Goal: Task Accomplishment & Management: Manage account settings

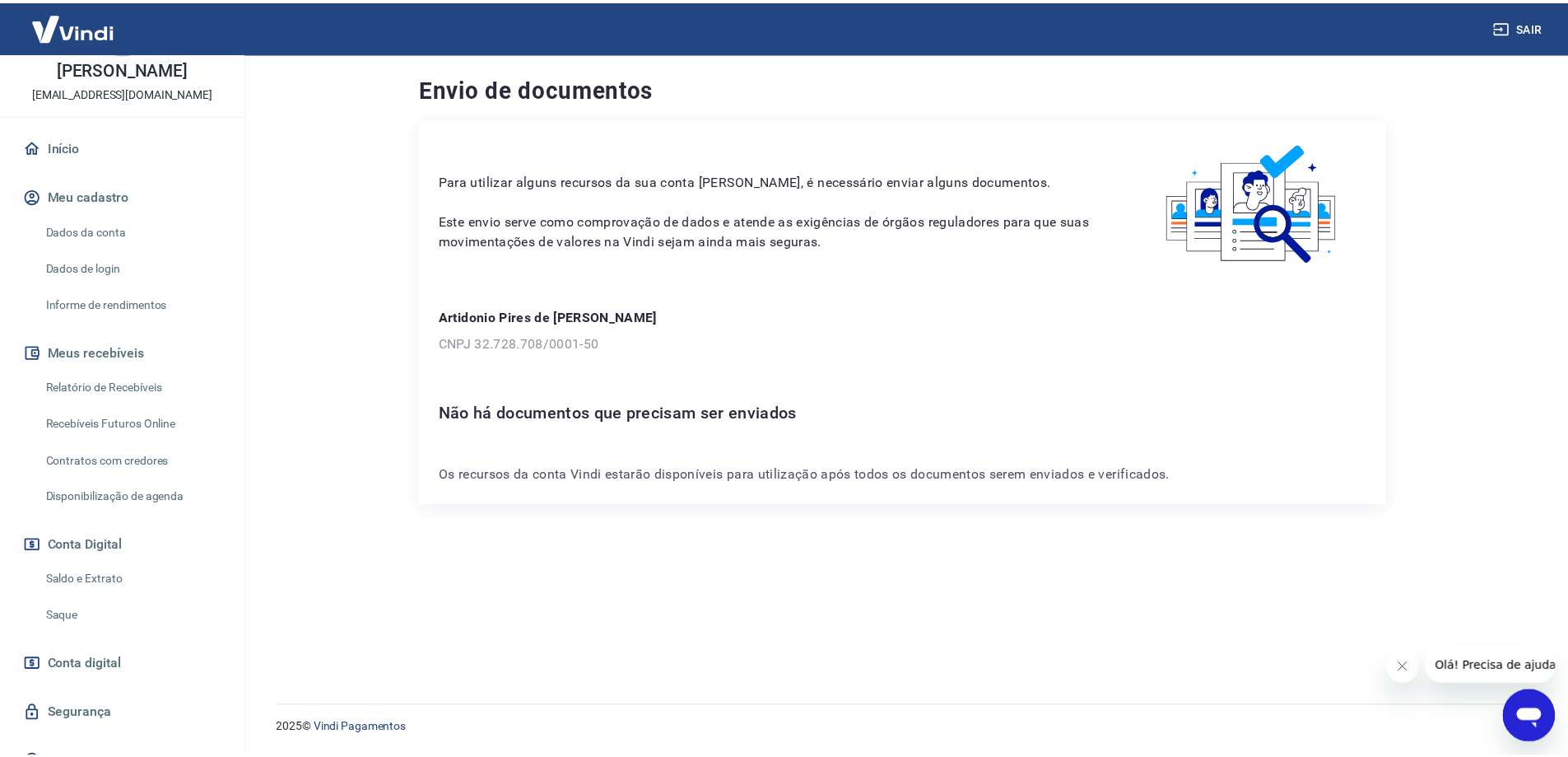
scroll to position [206, 0]
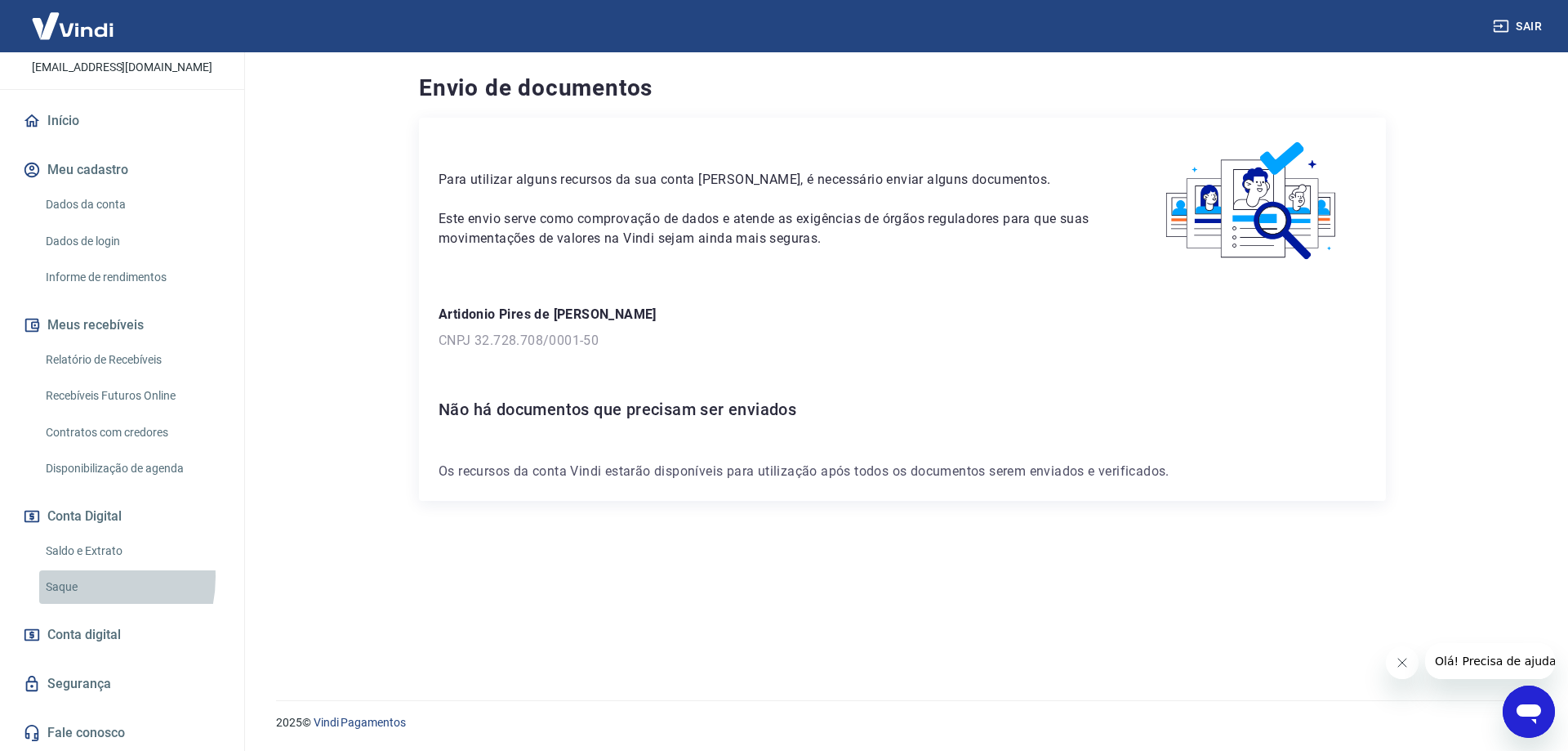
click at [70, 577] on link "Saque" at bounding box center [131, 587] width 185 height 34
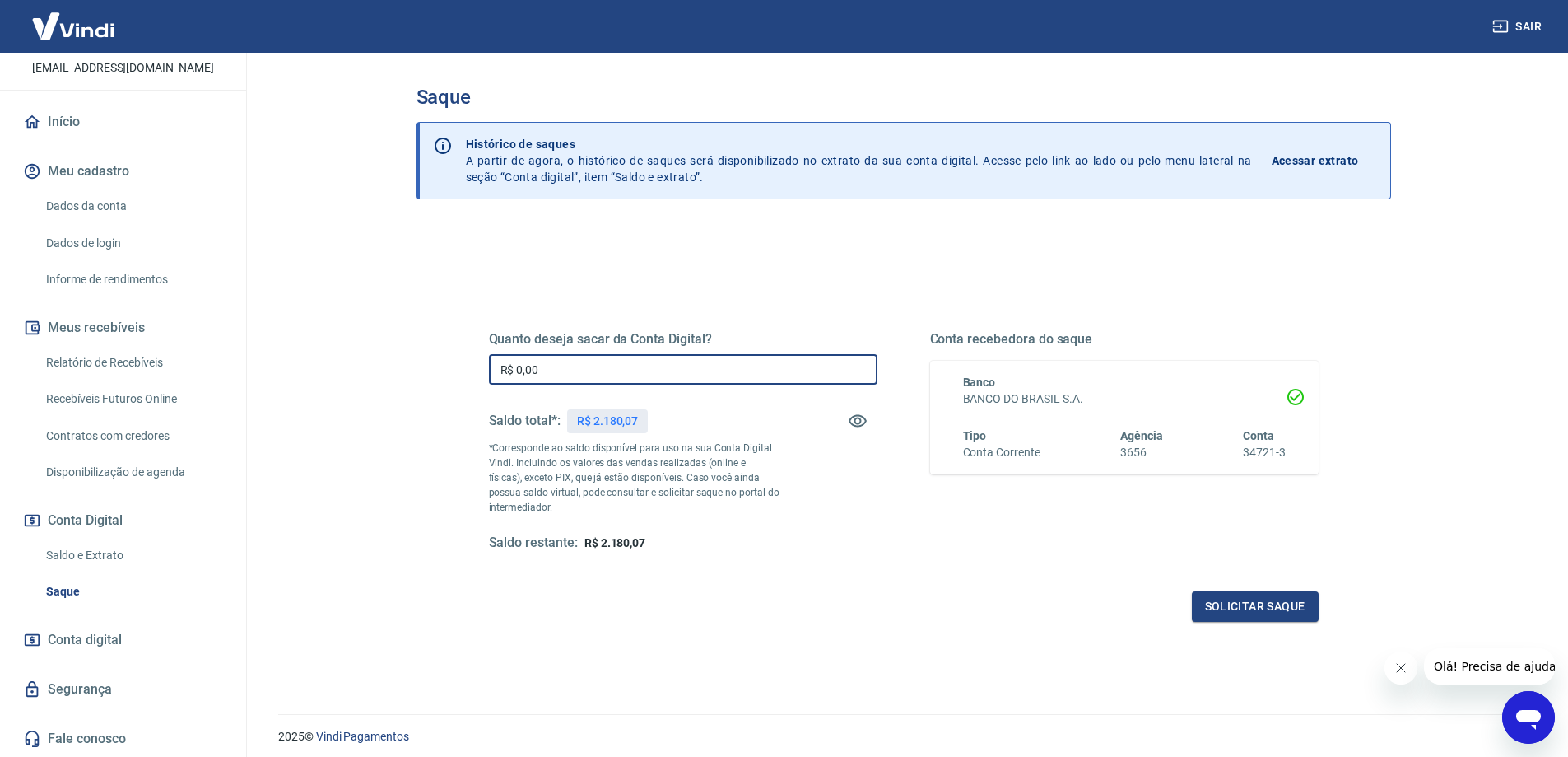
click at [558, 376] on input "R$ 0,00" at bounding box center [683, 369] width 388 height 30
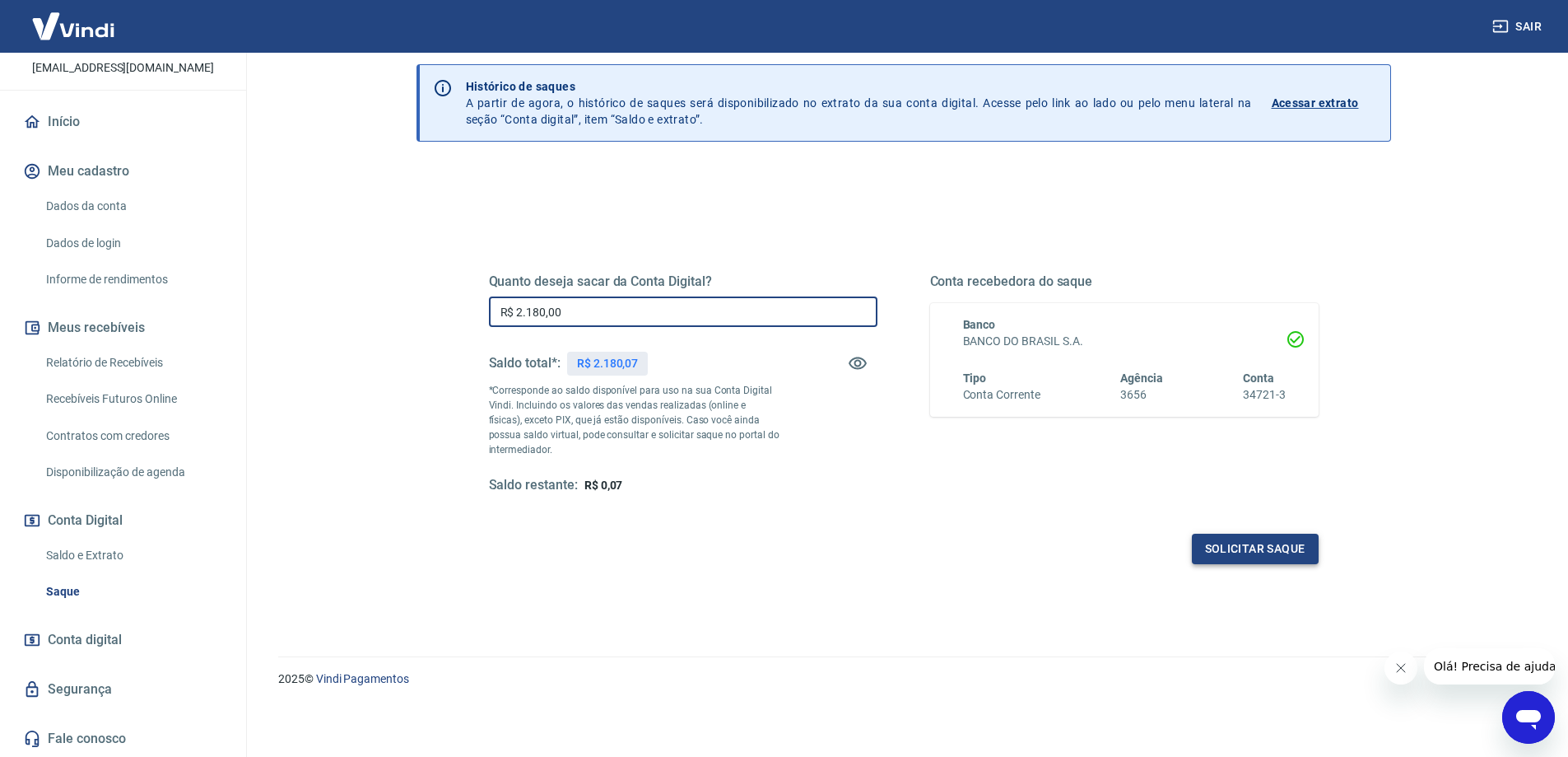
type input "R$ 2.180,00"
click at [1229, 549] on button "Solicitar saque" at bounding box center [1255, 549] width 127 height 30
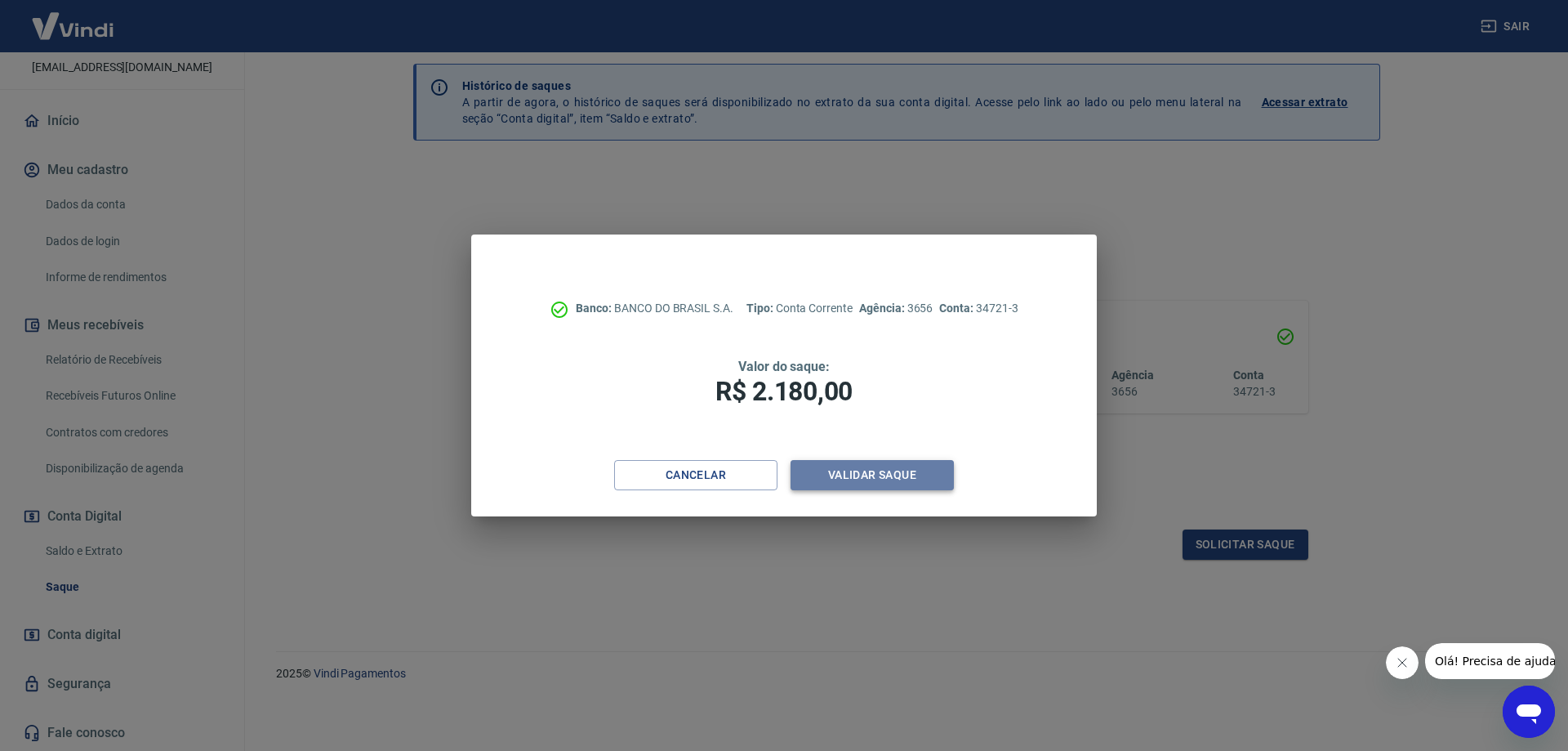
click at [875, 472] on button "Validar saque" at bounding box center [873, 475] width 164 height 30
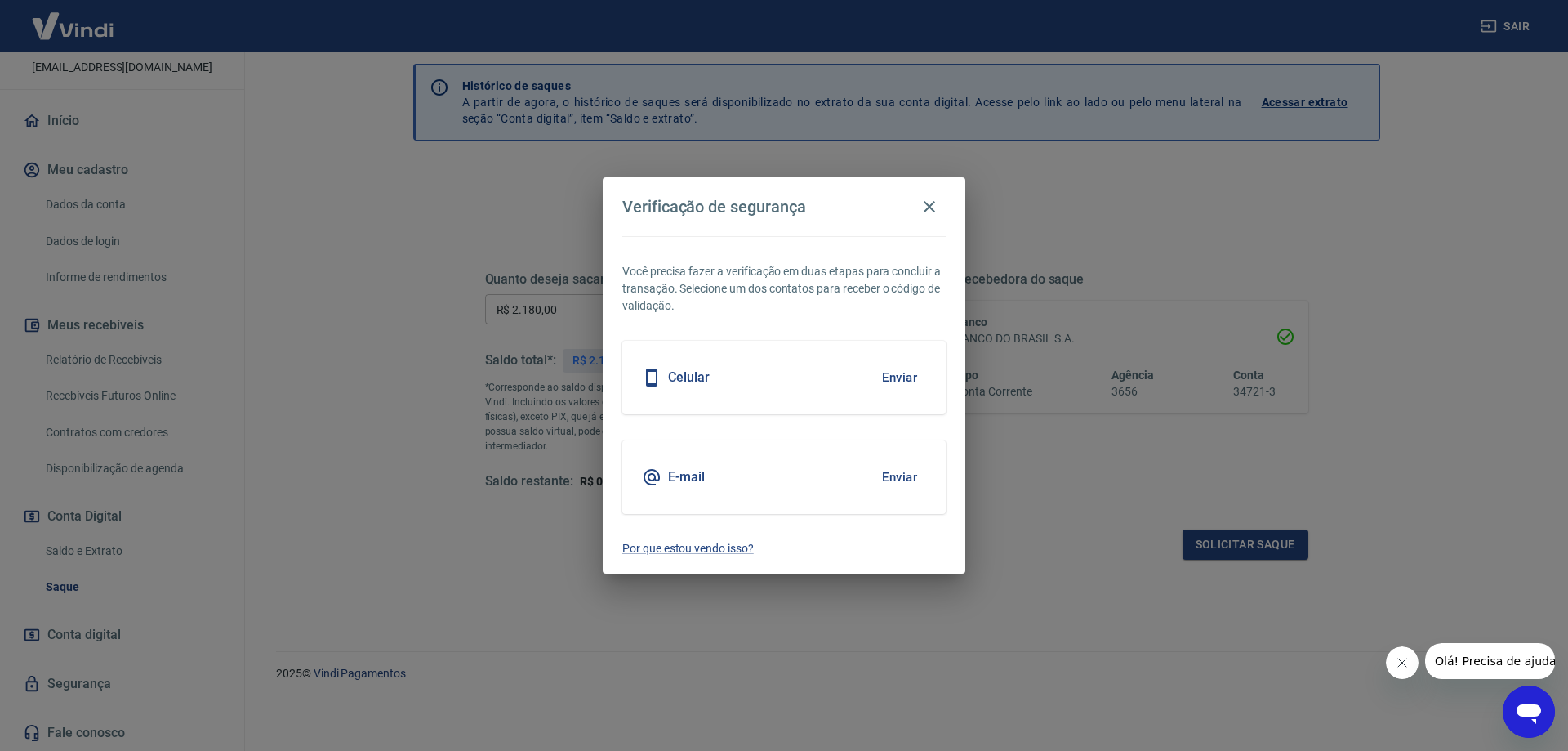
click at [900, 476] on button "Enviar" at bounding box center [899, 476] width 53 height 34
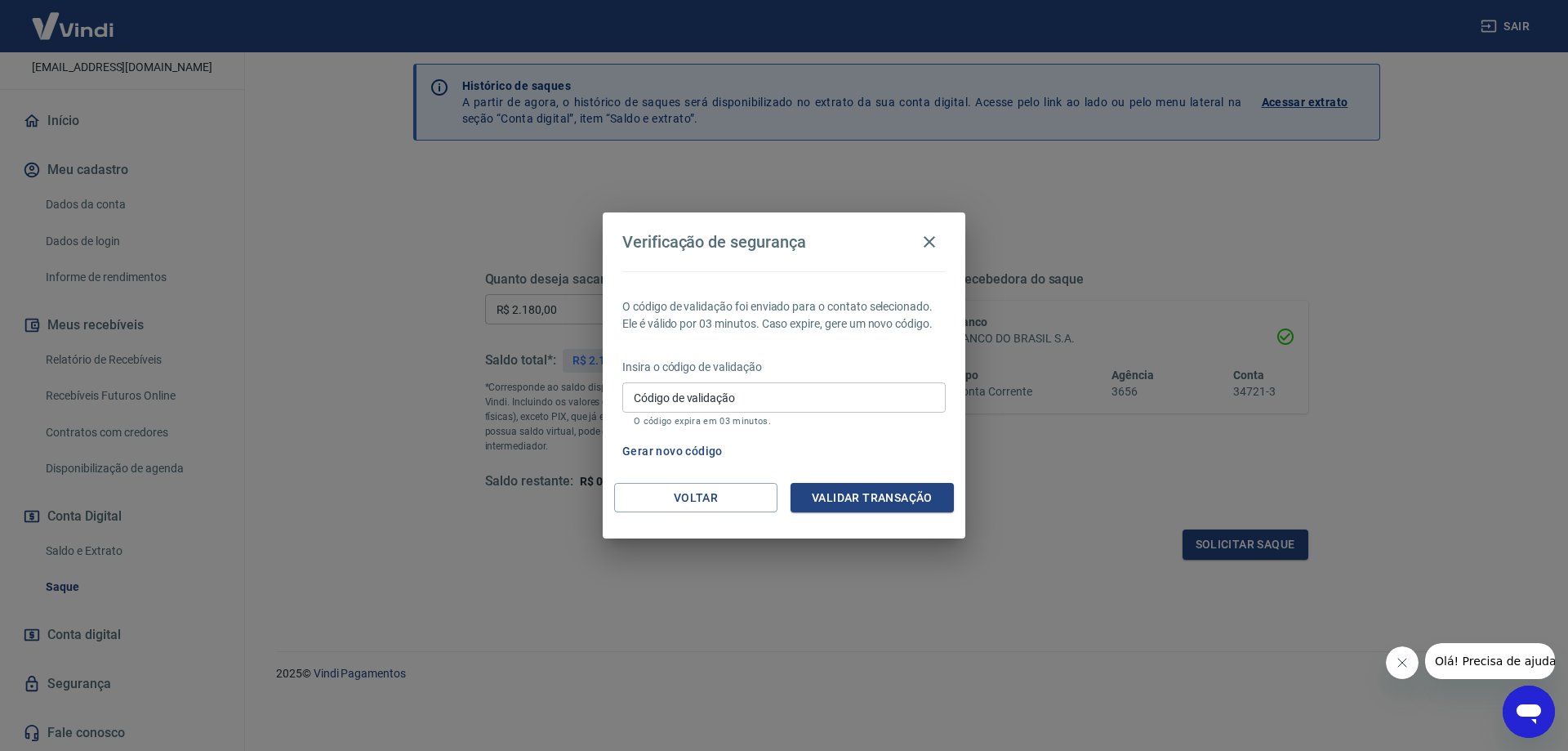
click at [749, 396] on input "Código de validação" at bounding box center [784, 397] width 324 height 30
type input "962435"
click at [828, 489] on button "Validar transação" at bounding box center [873, 498] width 164 height 30
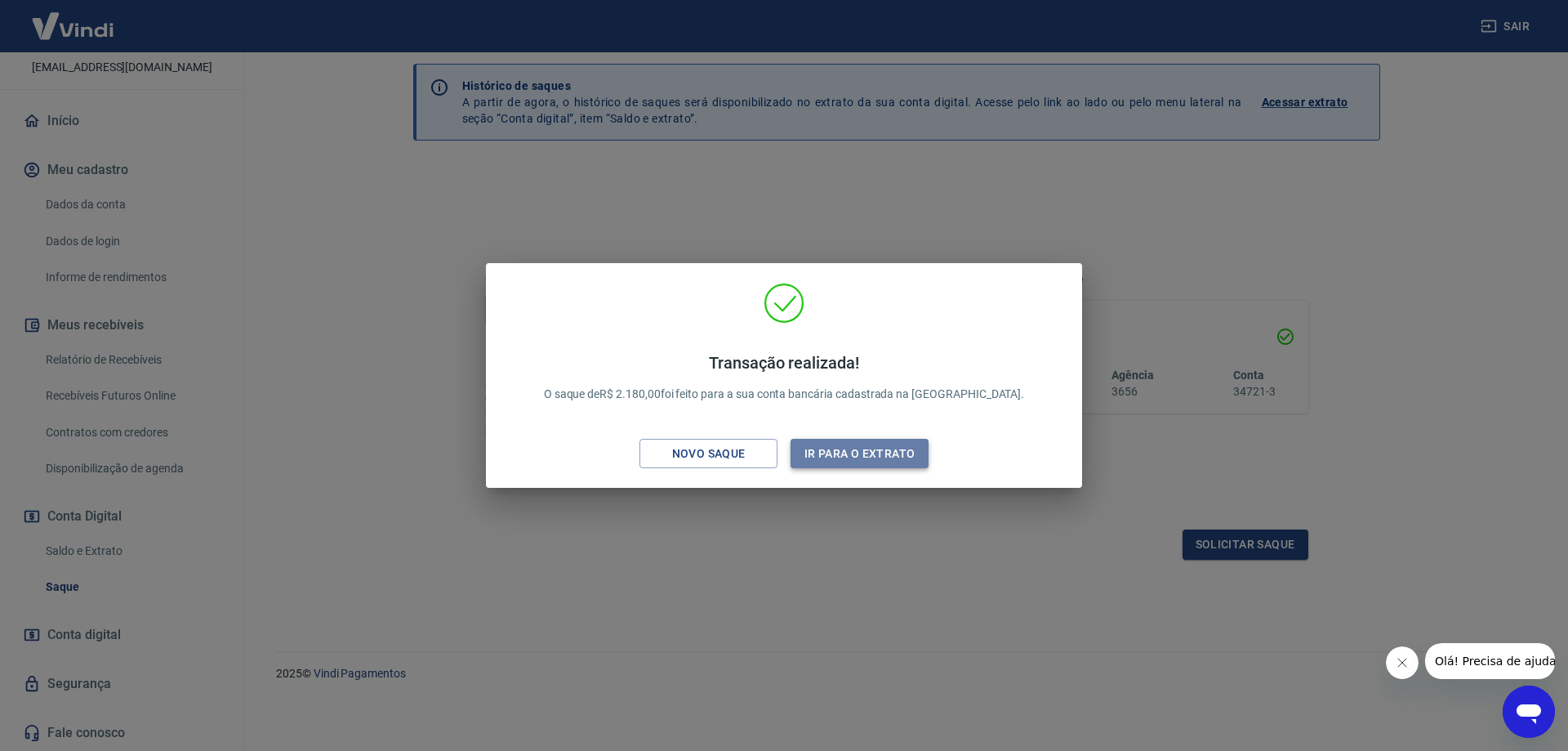
click at [838, 455] on button "Ir para o extrato" at bounding box center [860, 453] width 138 height 30
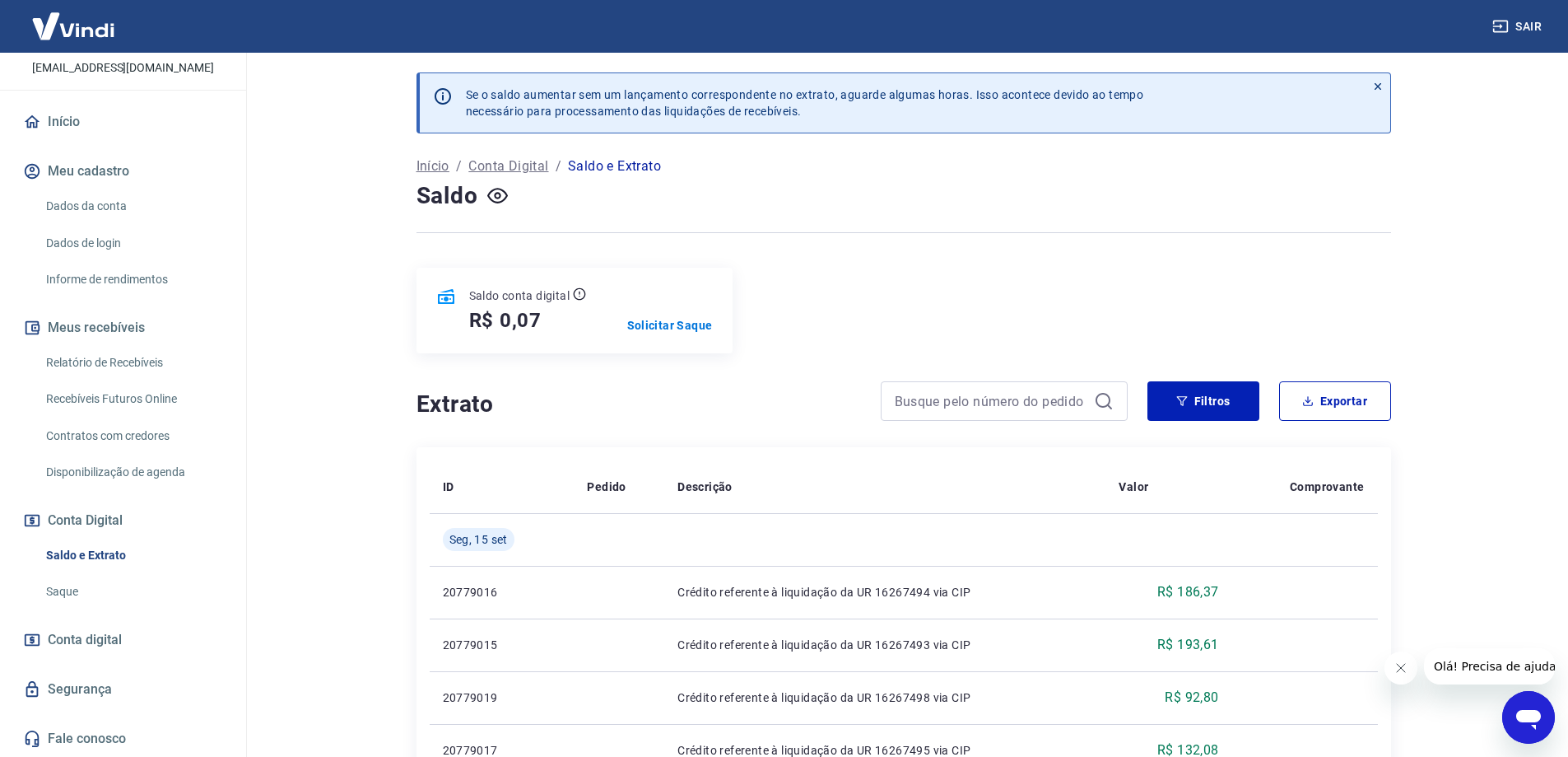
click at [1523, 23] on button "Sair" at bounding box center [1518, 26] width 59 height 30
